Goal: Task Accomplishment & Management: Use online tool/utility

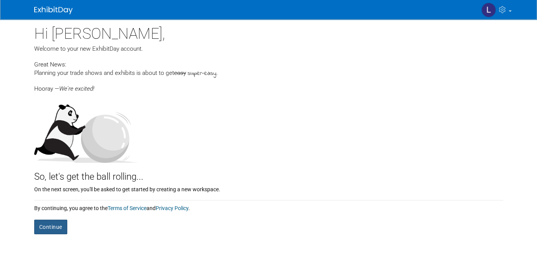
click at [58, 226] on button "Continue" at bounding box center [50, 227] width 33 height 15
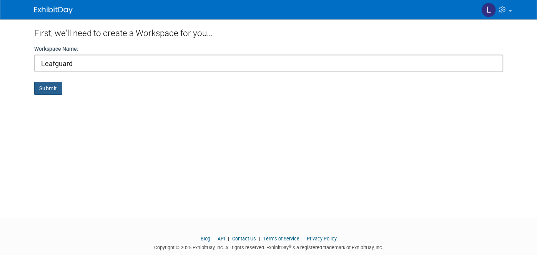
type input "Leafguard"
click at [47, 88] on button "Submit" at bounding box center [48, 88] width 28 height 13
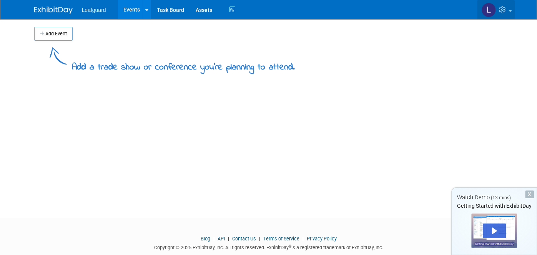
click at [489, 13] on img at bounding box center [488, 10] width 15 height 15
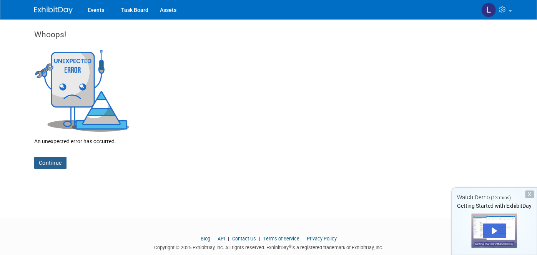
click at [39, 164] on link "Continue" at bounding box center [50, 163] width 32 height 12
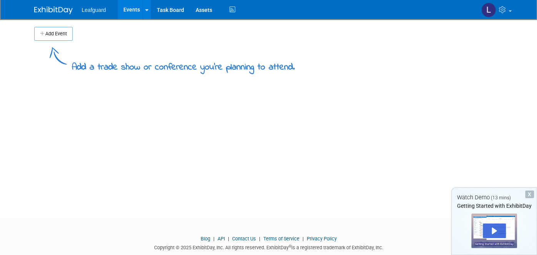
click at [100, 12] on span "Leafguard" at bounding box center [94, 10] width 24 height 6
click at [145, 9] on icon at bounding box center [146, 10] width 3 height 5
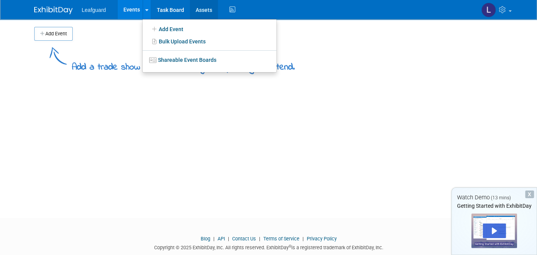
click at [201, 12] on link "Assets" at bounding box center [204, 9] width 28 height 19
